Goal: Find specific page/section: Find specific page/section

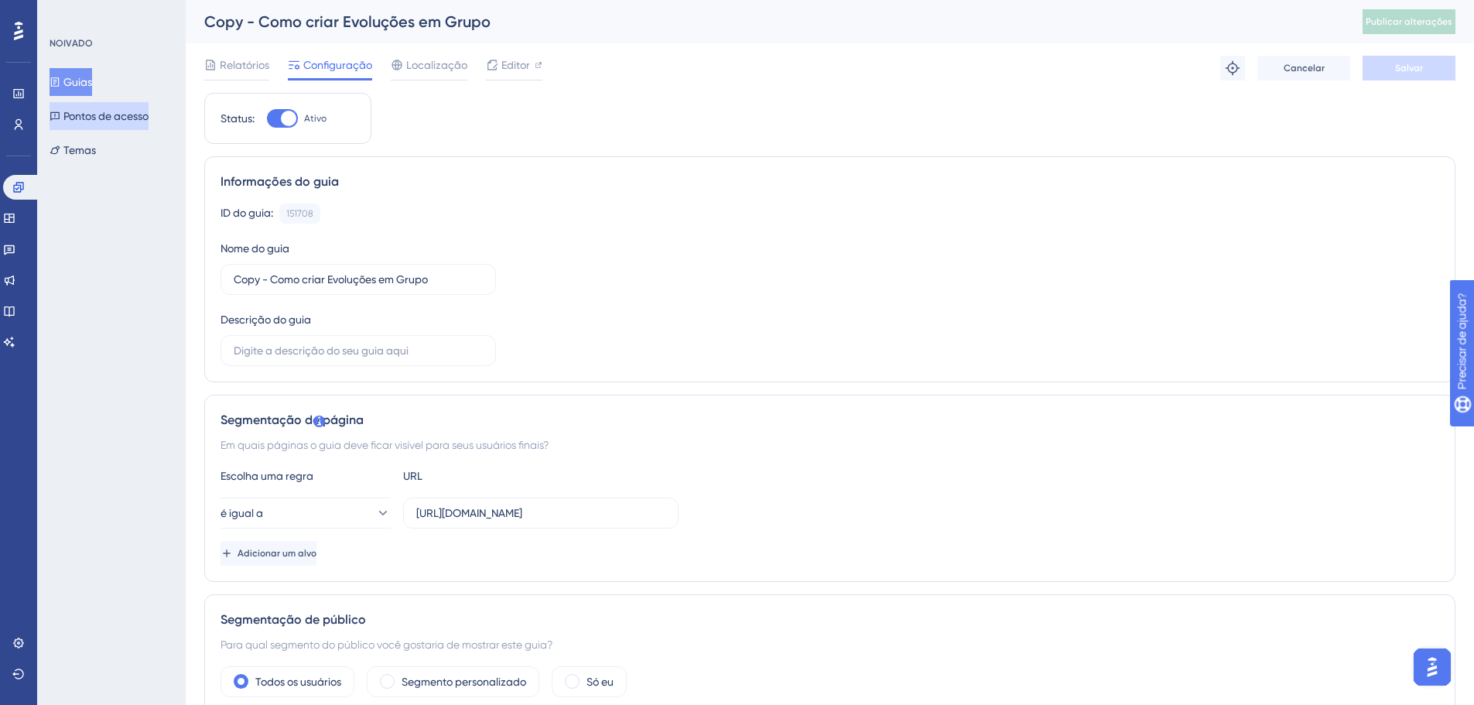
click at [120, 112] on font "Pontos de acesso" at bounding box center [105, 116] width 85 height 12
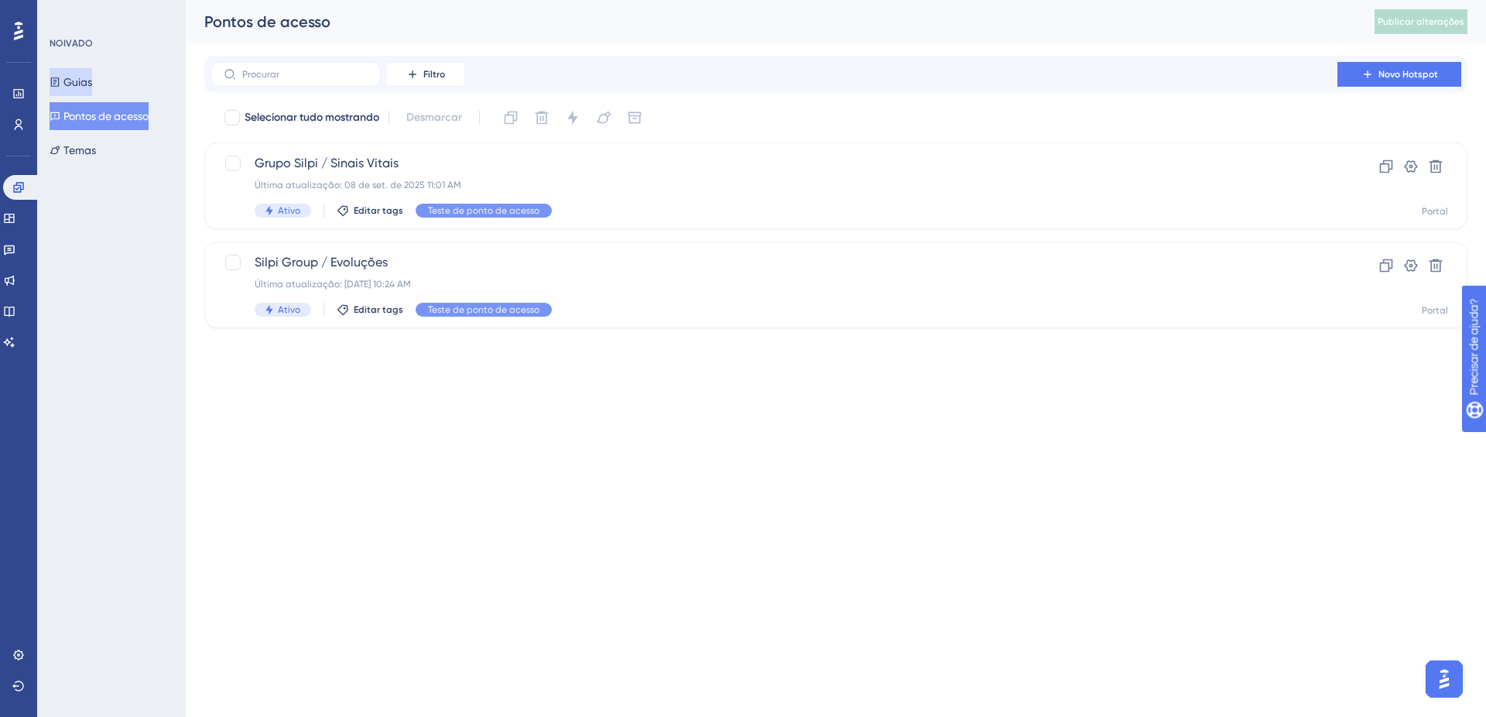
click at [60, 77] on icon at bounding box center [55, 82] width 11 height 11
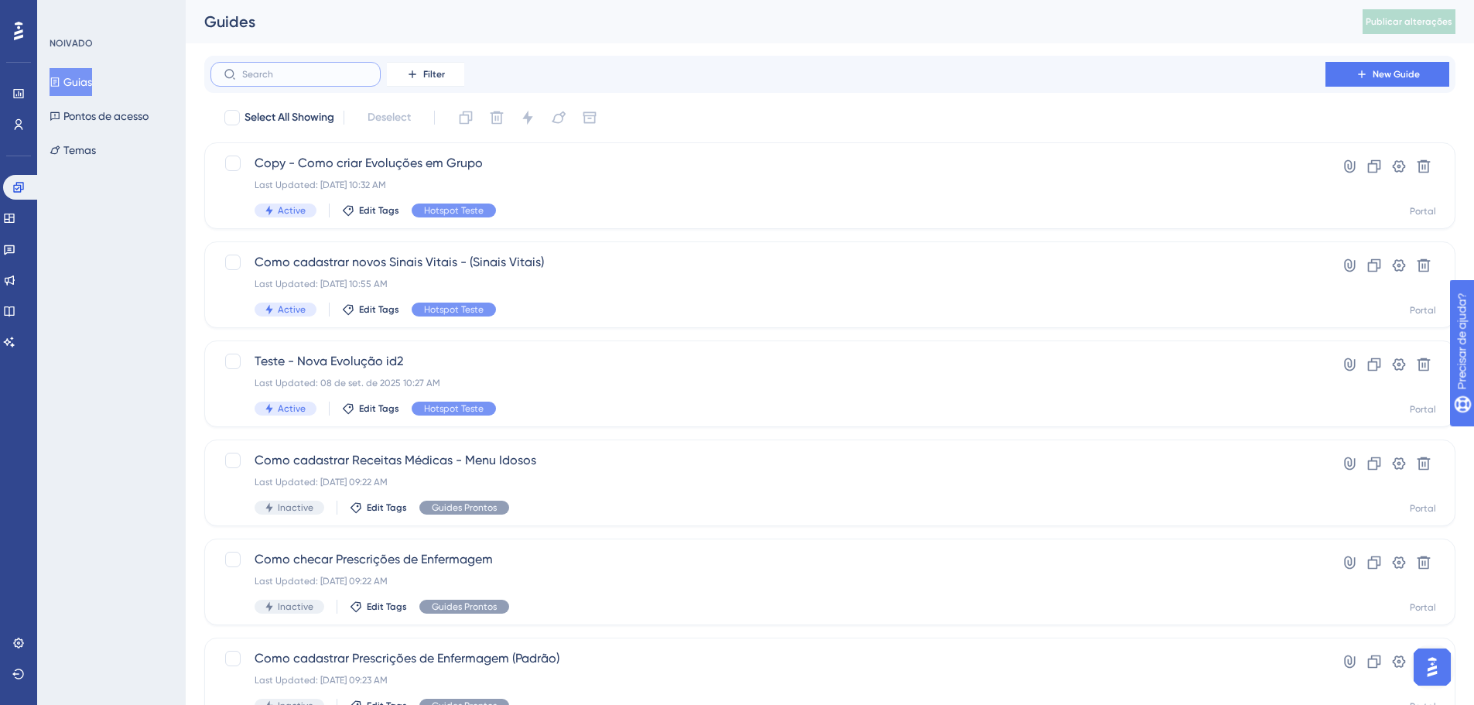
click at [289, 70] on input "text" at bounding box center [304, 74] width 125 height 11
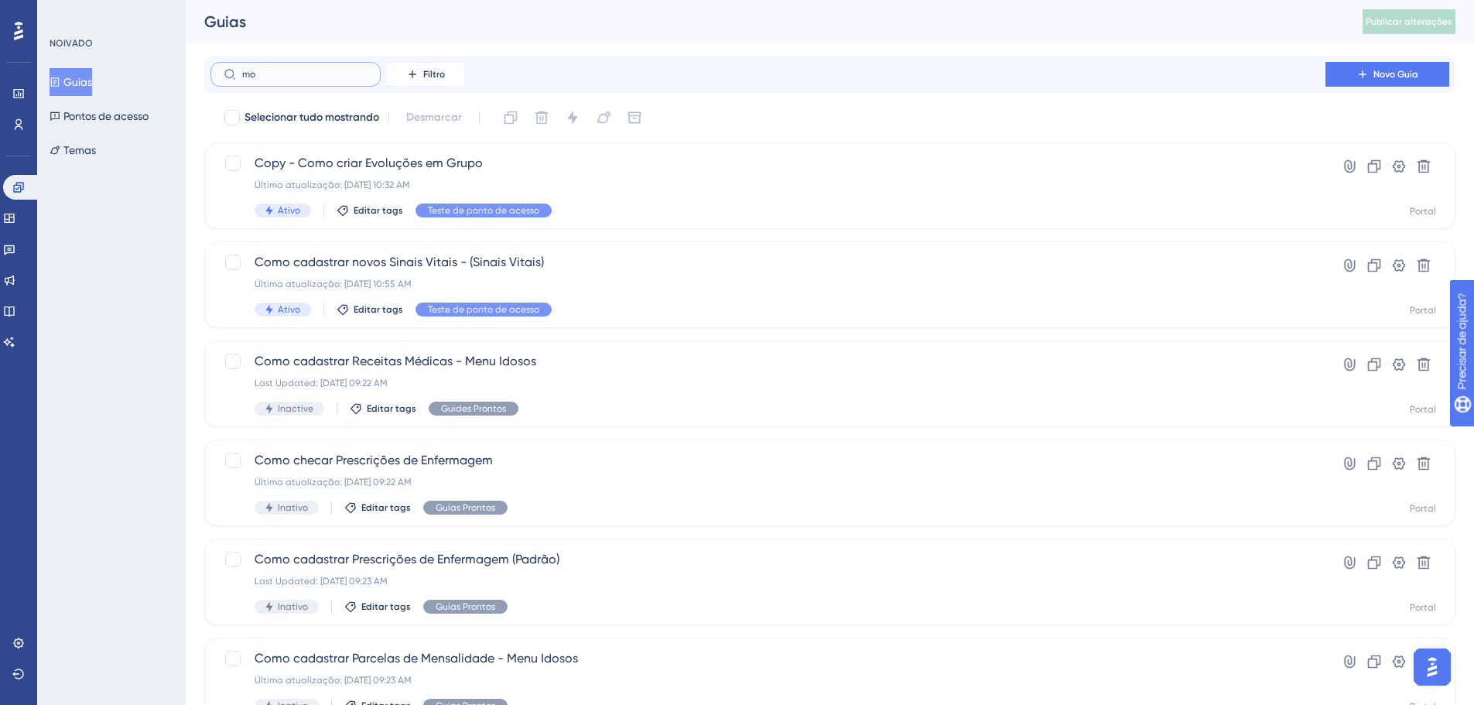
type input "mov"
checkbox input "true"
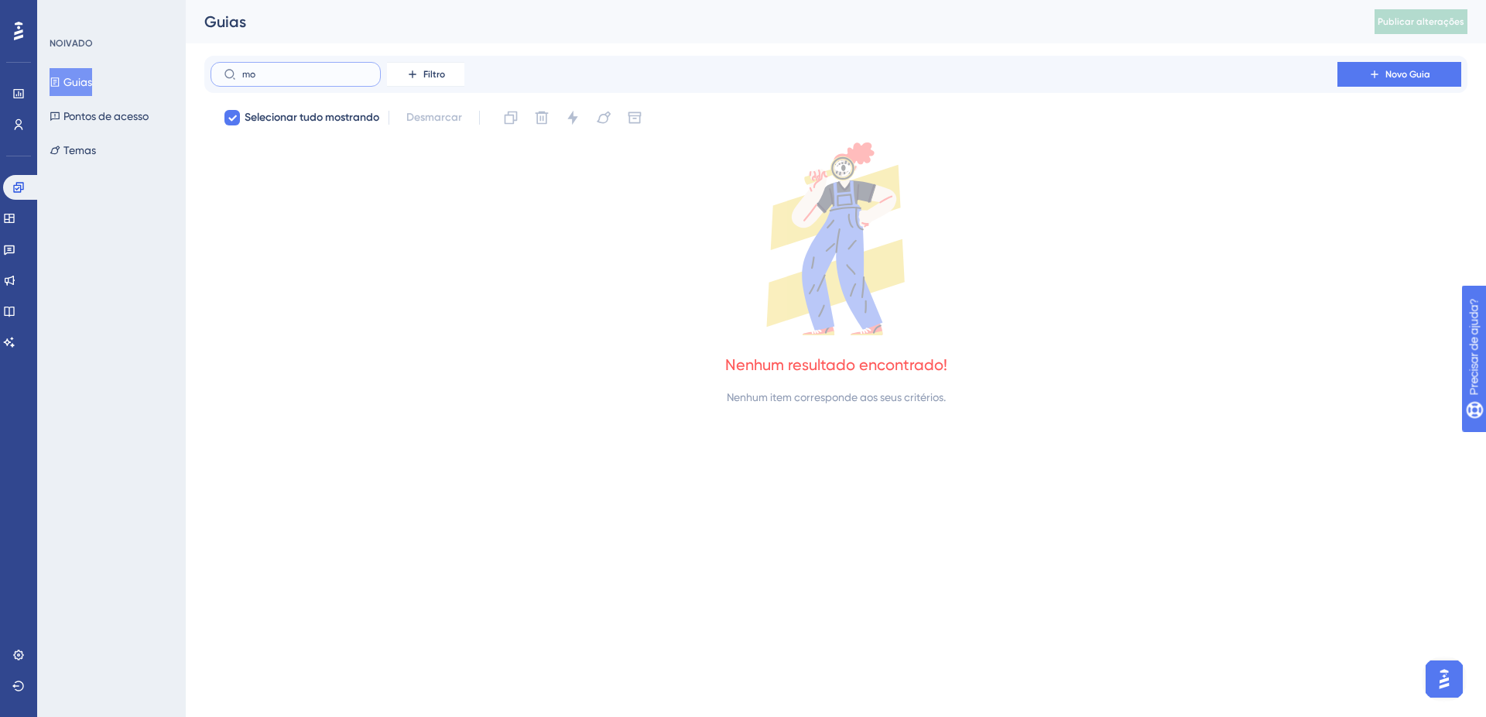
type input "m"
checkbox input "false"
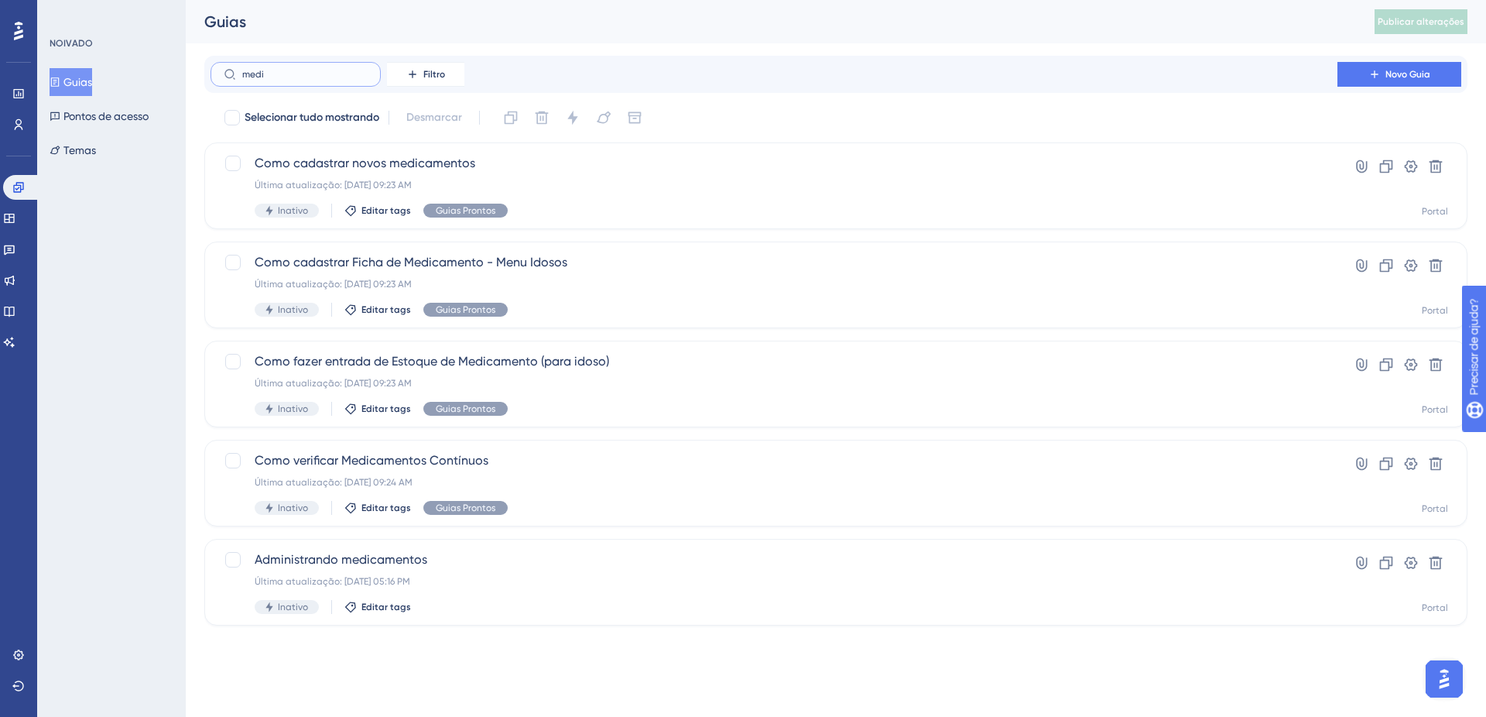
type input "medi"
click at [379, 380] on font "Última atualização: [DATE] 09:23 AM" at bounding box center [333, 383] width 157 height 11
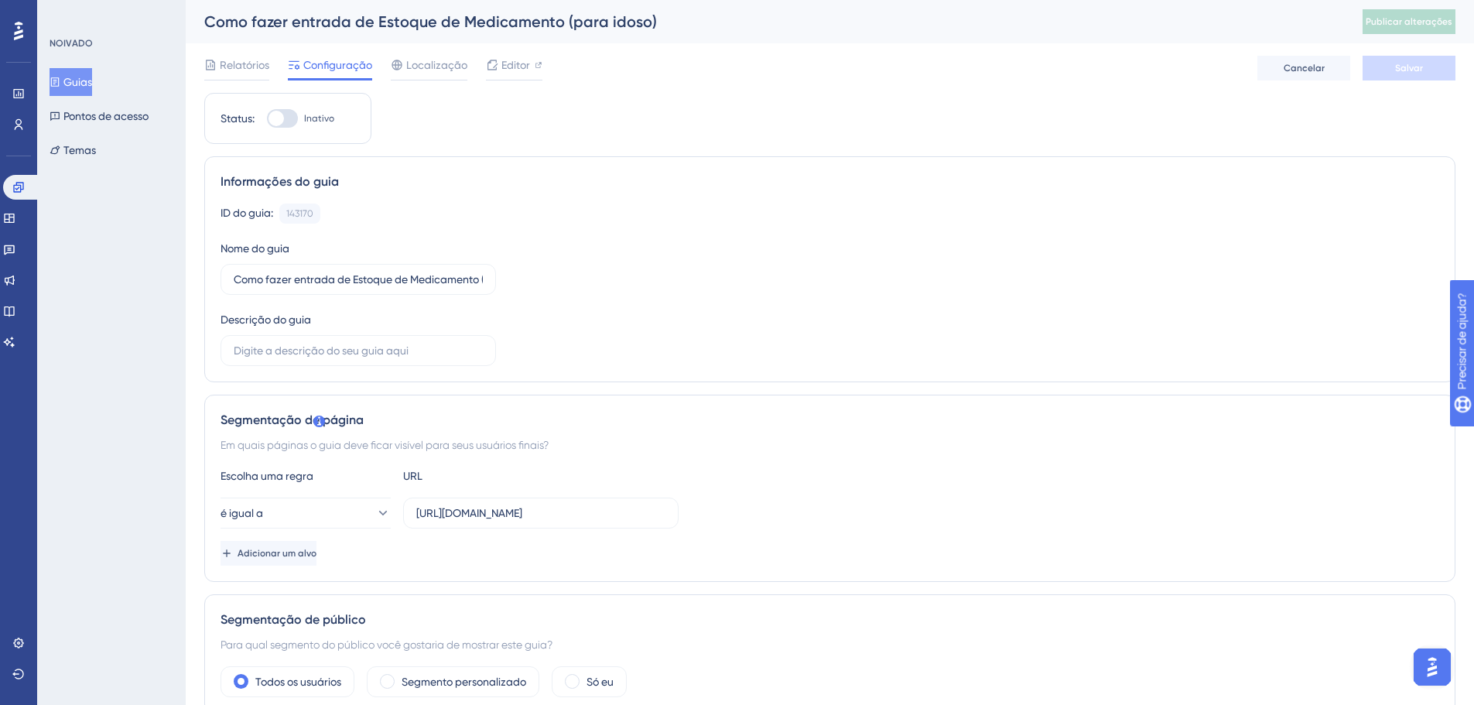
click at [92, 74] on font "Guias" at bounding box center [77, 82] width 29 height 19
